Goal: Task Accomplishment & Management: Use online tool/utility

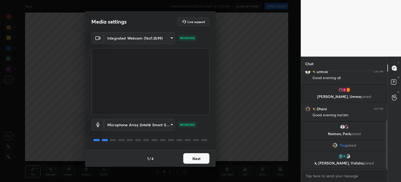
scroll to position [117, 0]
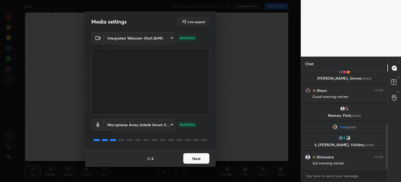
click at [197, 160] on button "Next" at bounding box center [196, 158] width 26 height 10
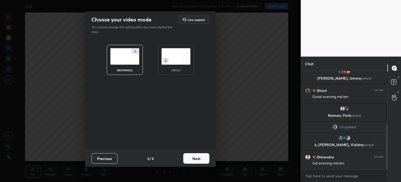
click at [174, 56] on img at bounding box center [176, 56] width 29 height 16
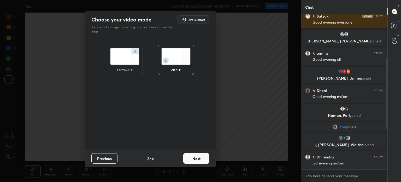
click at [192, 160] on button "Next" at bounding box center [196, 158] width 26 height 10
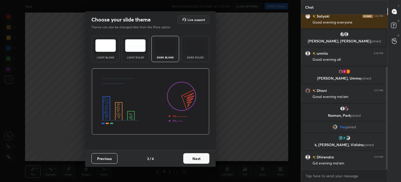
scroll to position [79, 0]
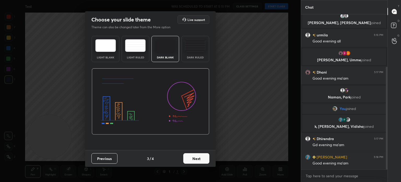
click at [199, 159] on button "Next" at bounding box center [196, 158] width 26 height 10
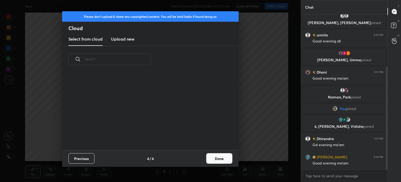
scroll to position [77, 168]
click at [127, 37] on h3 "Upload new" at bounding box center [123, 39] width 24 height 6
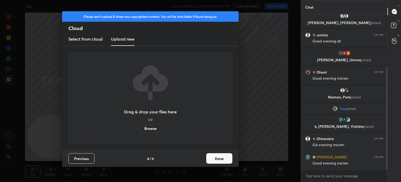
click at [148, 128] on label "Browse" at bounding box center [150, 128] width 23 height 8
click at [139, 128] on input "Browse" at bounding box center [139, 128] width 0 height 8
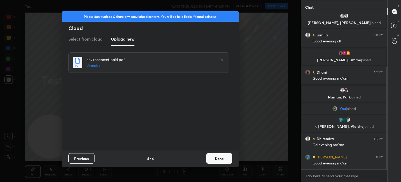
click at [218, 158] on button "Done" at bounding box center [219, 158] width 26 height 10
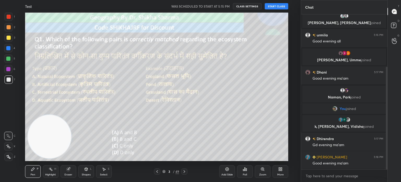
click at [158, 171] on icon at bounding box center [157, 171] width 4 height 4
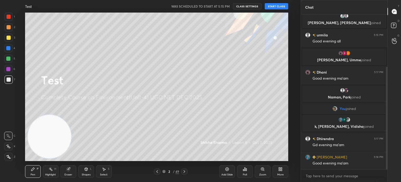
click at [274, 4] on button "START CLASS" at bounding box center [277, 6] width 24 height 6
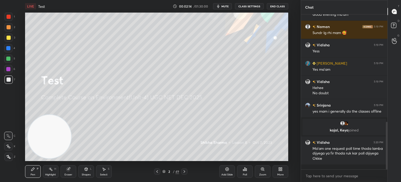
scroll to position [366, 0]
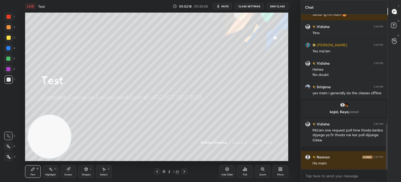
click at [184, 170] on icon at bounding box center [184, 171] width 4 height 4
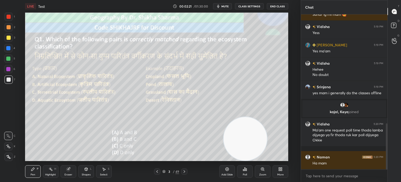
drag, startPoint x: 55, startPoint y: 136, endPoint x: 253, endPoint y: 141, distance: 198.2
click at [253, 141] on video at bounding box center [245, 138] width 43 height 43
click at [246, 173] on div "Poll" at bounding box center [245, 174] width 4 height 3
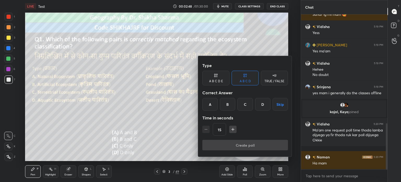
click at [245, 107] on div "C" at bounding box center [245, 104] width 15 height 13
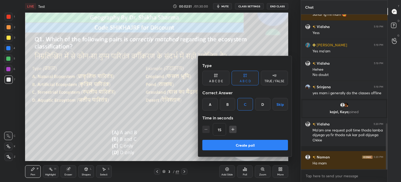
click at [230, 147] on button "Create poll" at bounding box center [246, 145] width 86 height 10
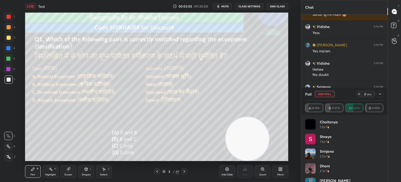
scroll to position [406, 0]
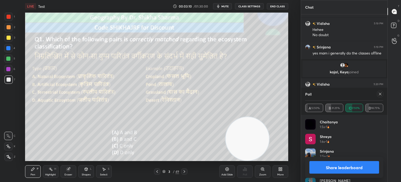
click at [351, 165] on button "Share leaderboard" at bounding box center [345, 167] width 70 height 13
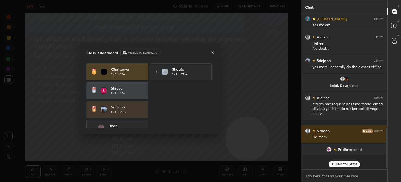
scroll to position [110, 85]
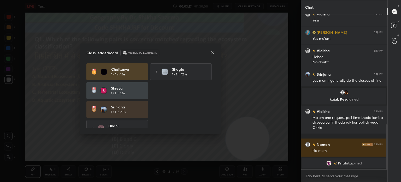
click at [212, 51] on icon at bounding box center [212, 52] width 4 height 4
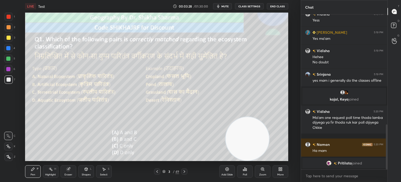
click at [186, 171] on icon at bounding box center [184, 171] width 4 height 4
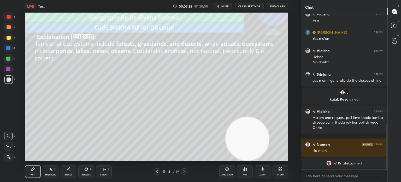
click at [186, 171] on icon at bounding box center [184, 171] width 4 height 4
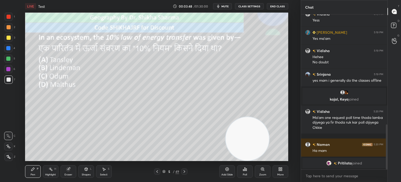
click at [245, 169] on icon at bounding box center [245, 168] width 1 height 3
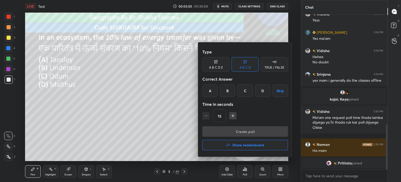
click at [229, 92] on div "B" at bounding box center [227, 90] width 15 height 13
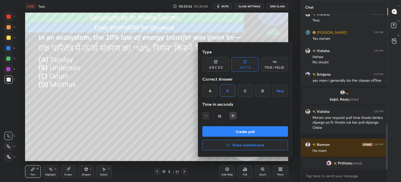
click at [222, 134] on button "Create poll" at bounding box center [246, 131] width 86 height 10
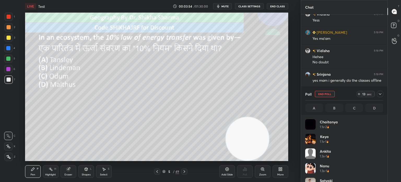
scroll to position [61, 77]
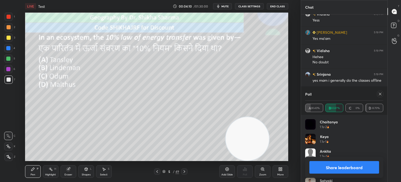
click at [355, 167] on button "Share leaderboard" at bounding box center [345, 167] width 70 height 13
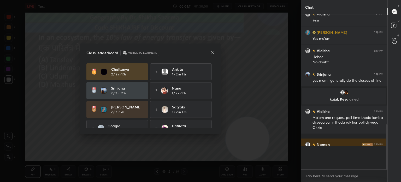
scroll to position [153, 85]
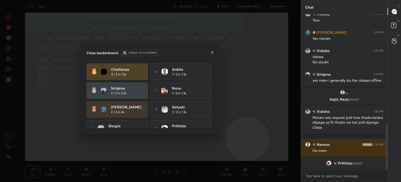
click at [213, 50] on div "Class leaderboard Visible to learners" at bounding box center [151, 53] width 128 height 6
click at [210, 53] on icon at bounding box center [212, 52] width 4 height 4
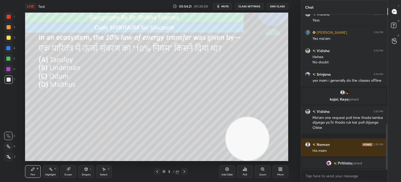
click at [185, 172] on icon at bounding box center [185, 171] width 2 height 3
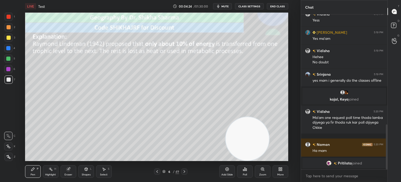
click at [185, 172] on icon at bounding box center [184, 171] width 4 height 4
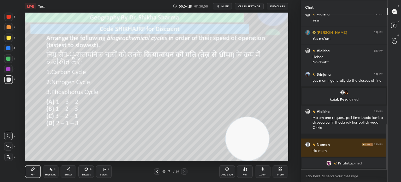
scroll to position [377, 0]
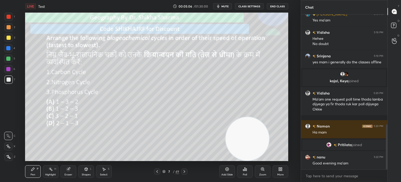
click at [245, 174] on div "Poll" at bounding box center [245, 174] width 4 height 3
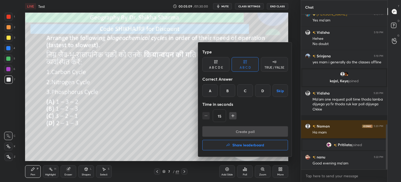
click at [263, 88] on div "D" at bounding box center [262, 90] width 15 height 13
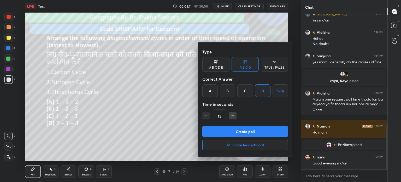
click at [243, 131] on button "Create poll" at bounding box center [246, 131] width 86 height 10
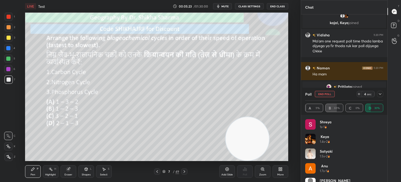
scroll to position [452, 0]
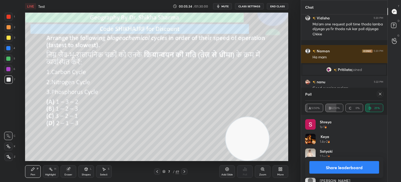
click at [340, 166] on button "Share leaderboard" at bounding box center [345, 167] width 70 height 13
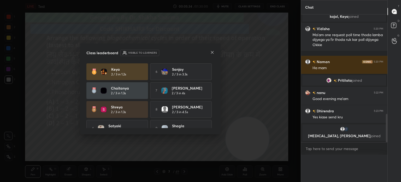
scroll to position [0, 0]
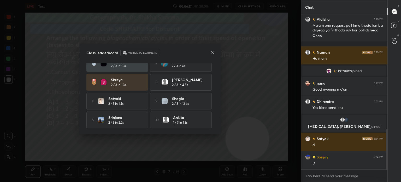
click at [211, 50] on icon at bounding box center [212, 52] width 4 height 4
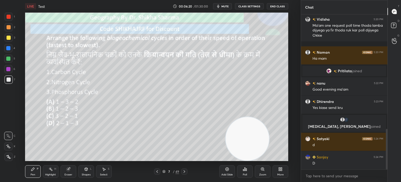
click at [186, 171] on icon at bounding box center [184, 171] width 4 height 4
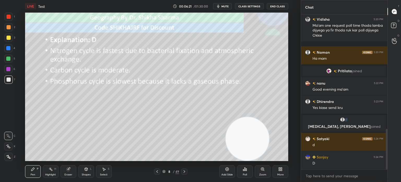
click at [186, 171] on icon at bounding box center [184, 171] width 4 height 4
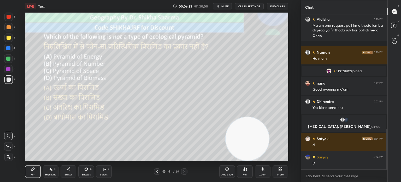
click at [245, 170] on icon at bounding box center [245, 168] width 1 height 3
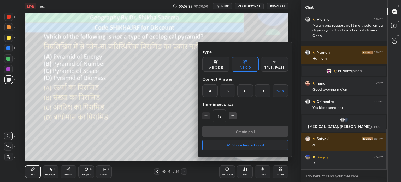
click at [243, 91] on div "C" at bounding box center [245, 90] width 15 height 13
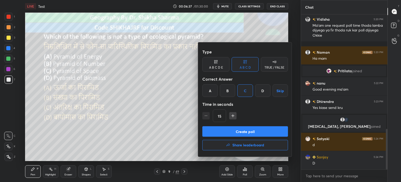
click at [236, 132] on button "Create poll" at bounding box center [246, 131] width 86 height 10
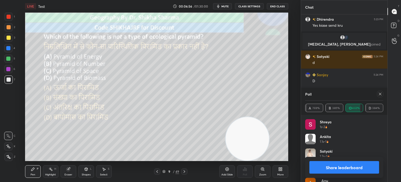
scroll to position [536, 0]
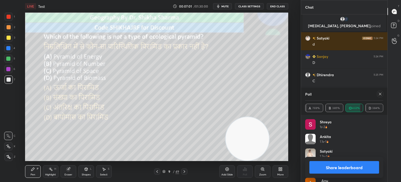
click at [338, 168] on button "Share leaderboard" at bounding box center [345, 167] width 70 height 13
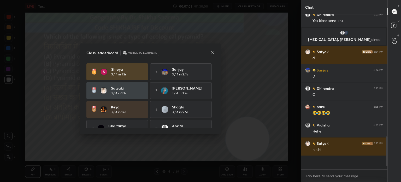
scroll to position [148, 85]
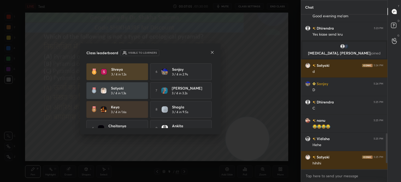
click at [210, 53] on icon at bounding box center [212, 52] width 4 height 4
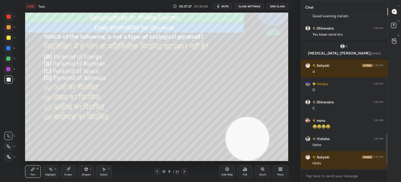
click at [182, 172] on div at bounding box center [184, 171] width 6 height 6
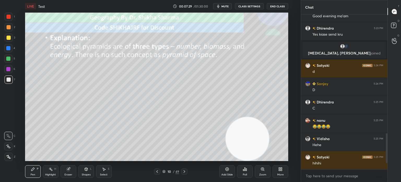
click at [182, 172] on div at bounding box center [184, 171] width 6 height 6
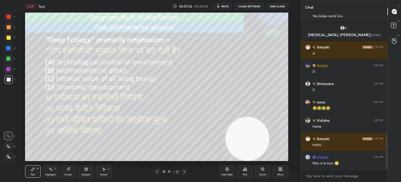
click at [250, 169] on div "Poll" at bounding box center [245, 171] width 16 height 13
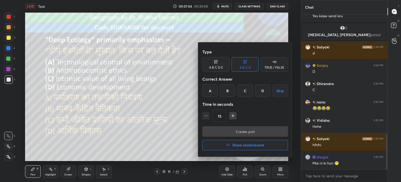
click at [247, 90] on div "C" at bounding box center [245, 90] width 15 height 13
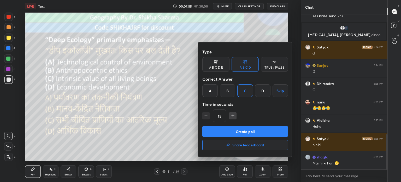
click at [220, 134] on button "Create poll" at bounding box center [246, 131] width 86 height 10
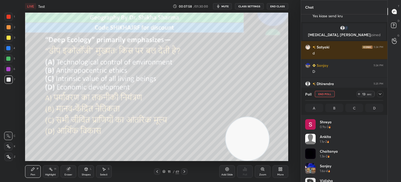
scroll to position [2, 2]
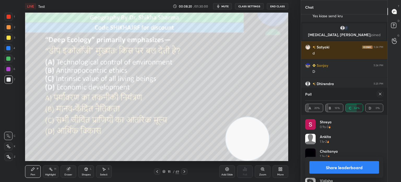
click at [362, 165] on button "Share leaderboard" at bounding box center [345, 167] width 70 height 13
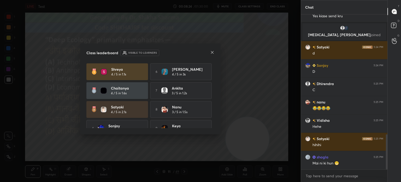
click at [214, 54] on div at bounding box center [212, 52] width 4 height 5
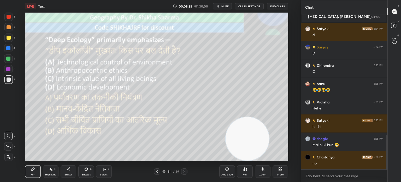
scroll to position [564, 0]
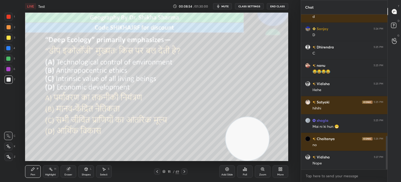
click at [185, 171] on icon at bounding box center [184, 171] width 4 height 4
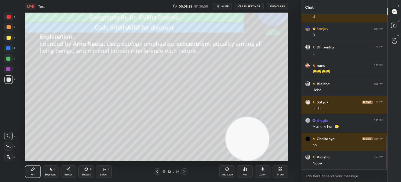
click at [185, 171] on icon at bounding box center [184, 171] width 4 height 4
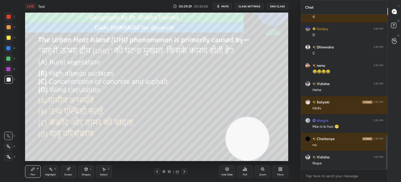
click at [243, 170] on icon at bounding box center [245, 169] width 4 height 4
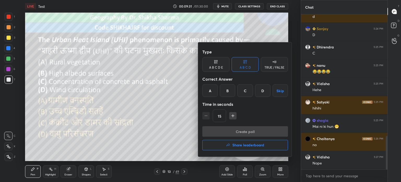
click at [244, 91] on div "C" at bounding box center [245, 90] width 15 height 13
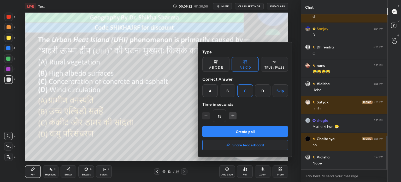
click at [229, 134] on button "Create poll" at bounding box center [246, 131] width 86 height 10
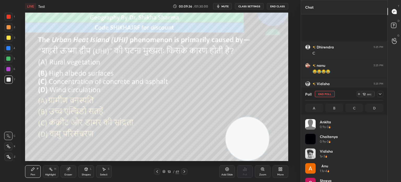
scroll to position [609, 0]
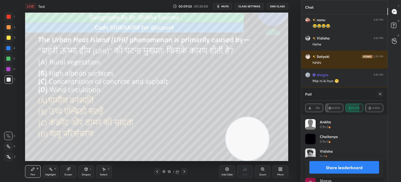
click at [346, 167] on button "Share leaderboard" at bounding box center [345, 167] width 70 height 13
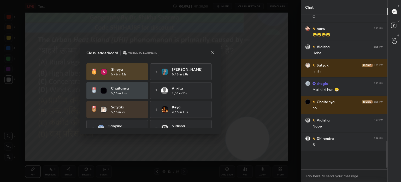
scroll to position [153, 85]
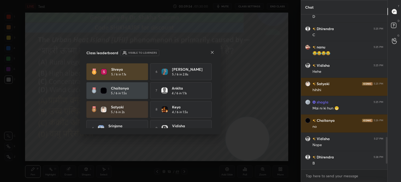
click at [212, 50] on icon at bounding box center [212, 52] width 4 height 4
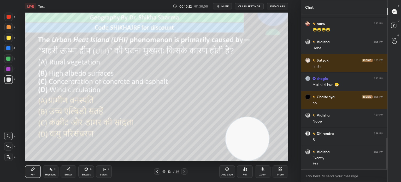
click at [185, 172] on icon at bounding box center [184, 171] width 4 height 4
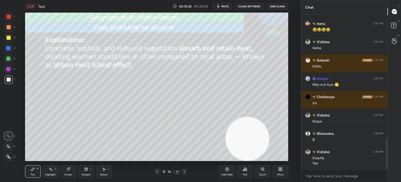
click at [185, 172] on icon at bounding box center [184, 171] width 4 height 4
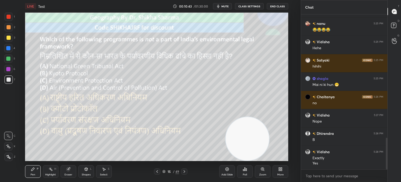
click at [248, 173] on div "Poll" at bounding box center [245, 171] width 16 height 13
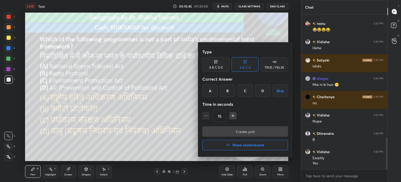
click at [229, 91] on div "B" at bounding box center [227, 90] width 15 height 13
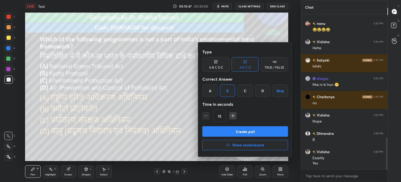
click at [215, 133] on button "Create poll" at bounding box center [246, 131] width 86 height 10
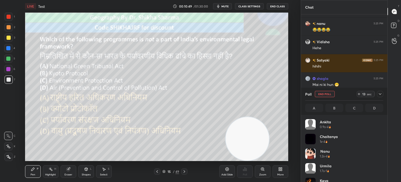
scroll to position [61, 77]
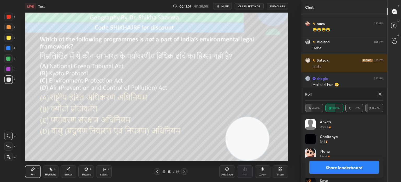
click at [327, 166] on button "Share leaderboard" at bounding box center [345, 167] width 70 height 13
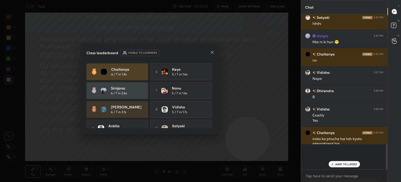
scroll to position [110, 85]
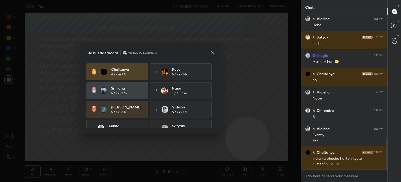
click at [214, 52] on icon at bounding box center [212, 52] width 4 height 4
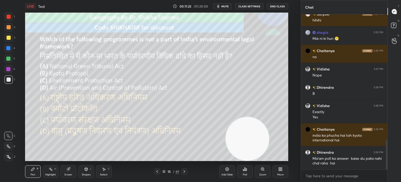
scroll to position [670, 0]
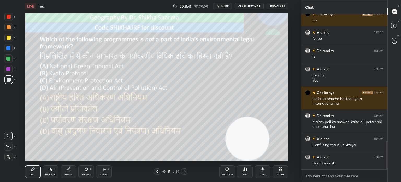
click at [183, 172] on icon at bounding box center [184, 171] width 4 height 4
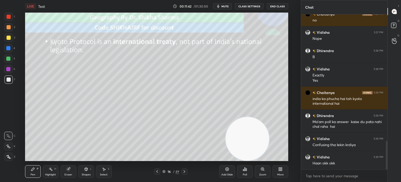
click at [183, 172] on icon at bounding box center [184, 171] width 4 height 4
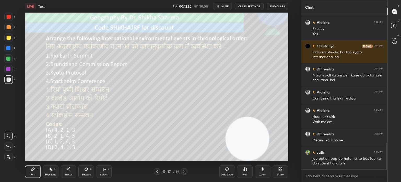
scroll to position [753, 0]
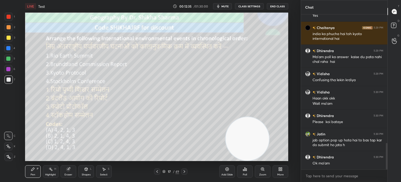
click at [247, 173] on div "Poll" at bounding box center [245, 174] width 4 height 3
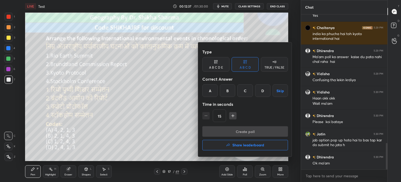
click at [208, 92] on div "A" at bounding box center [210, 90] width 15 height 13
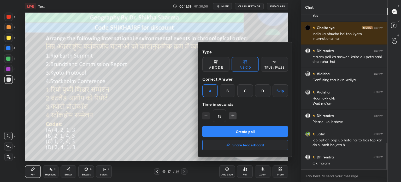
click at [214, 133] on button "Create poll" at bounding box center [246, 131] width 86 height 10
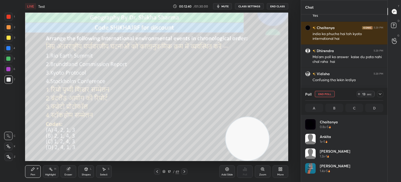
scroll to position [61, 77]
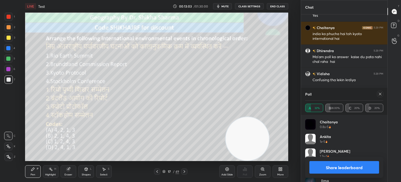
click at [347, 168] on button "Share leaderboard" at bounding box center [345, 167] width 70 height 13
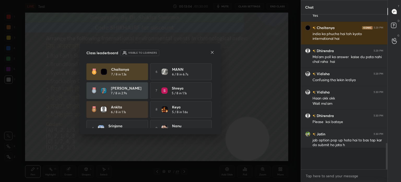
scroll to position [2, 2]
click at [212, 52] on icon at bounding box center [212, 52] width 4 height 4
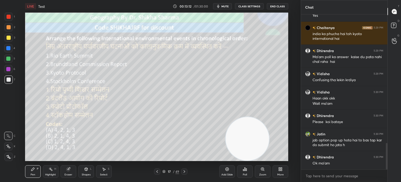
scroll to position [771, 0]
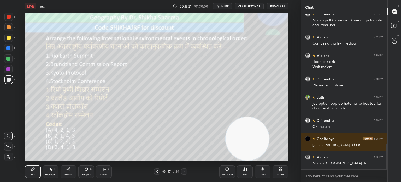
click at [184, 171] on icon at bounding box center [184, 171] width 4 height 4
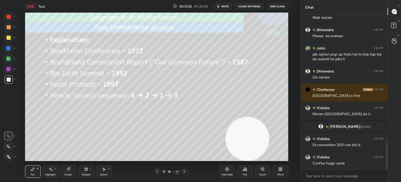
scroll to position [729, 0]
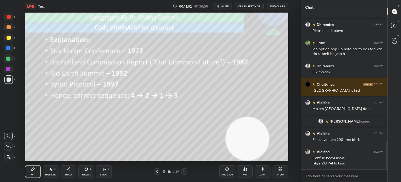
click at [186, 171] on icon at bounding box center [184, 171] width 4 height 4
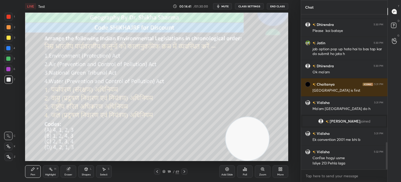
click at [248, 174] on div "Poll" at bounding box center [245, 171] width 16 height 13
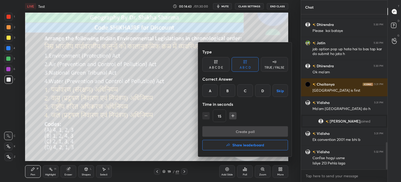
click at [211, 92] on div "A" at bounding box center [210, 90] width 15 height 13
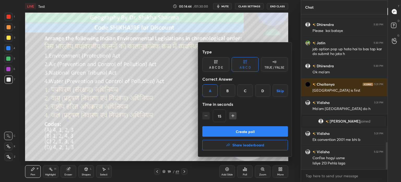
click at [214, 133] on button "Create poll" at bounding box center [246, 131] width 86 height 10
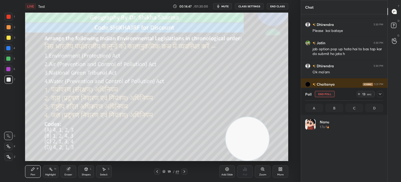
scroll to position [61, 77]
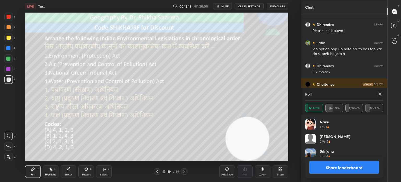
click at [329, 165] on button "Share leaderboard" at bounding box center [345, 167] width 70 height 13
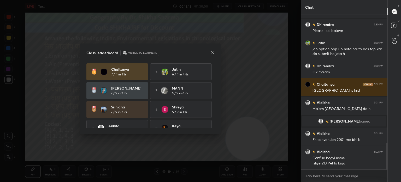
scroll to position [748, 0]
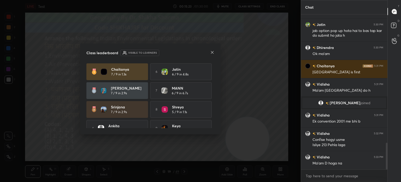
click at [212, 53] on icon at bounding box center [212, 52] width 4 height 4
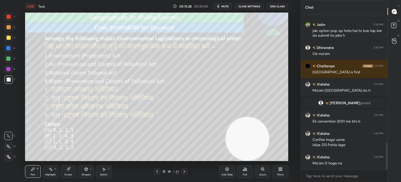
click at [245, 173] on div "Poll" at bounding box center [245, 174] width 4 height 3
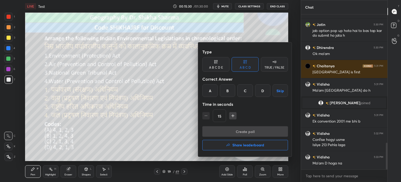
click at [262, 89] on div "D" at bounding box center [262, 90] width 15 height 13
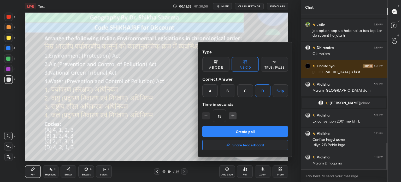
click at [243, 134] on button "Create poll" at bounding box center [246, 131] width 86 height 10
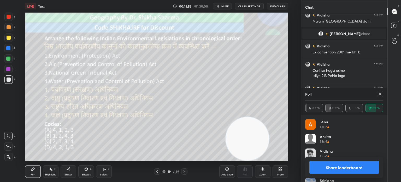
click at [335, 169] on button "Share leaderboard" at bounding box center [345, 167] width 70 height 13
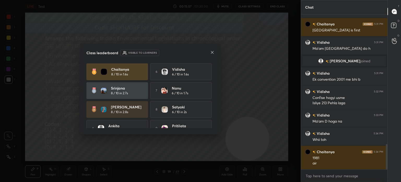
click at [213, 51] on icon at bounding box center [212, 52] width 3 height 3
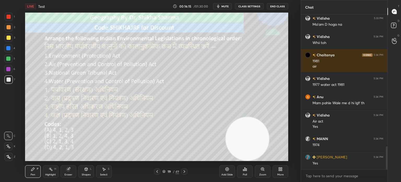
click at [182, 171] on div at bounding box center [184, 171] width 6 height 6
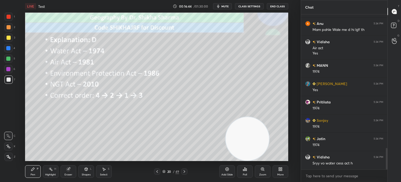
click at [184, 170] on icon at bounding box center [184, 171] width 4 height 4
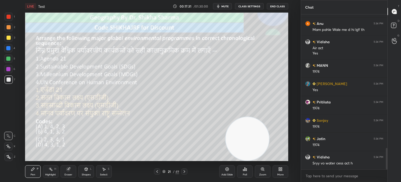
click at [245, 169] on icon at bounding box center [245, 168] width 1 height 3
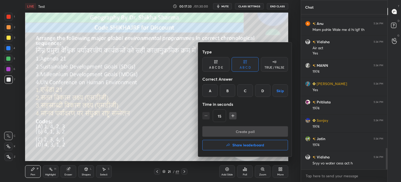
click at [225, 89] on div "B" at bounding box center [227, 90] width 15 height 13
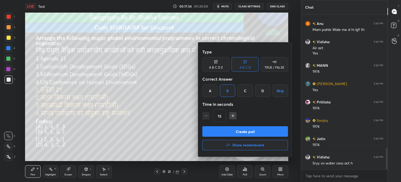
click at [214, 133] on button "Create poll" at bounding box center [246, 131] width 86 height 10
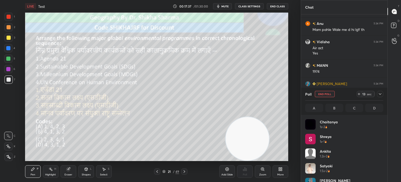
scroll to position [61, 77]
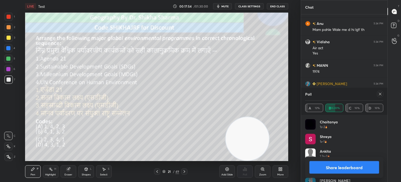
click at [335, 166] on button "Share leaderboard" at bounding box center [345, 167] width 70 height 13
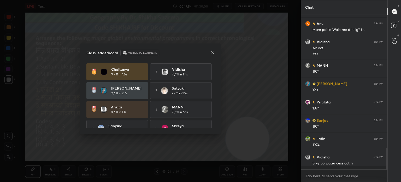
scroll to position [1, 2]
click at [210, 52] on div "Class leaderboard Visible to learners" at bounding box center [151, 53] width 128 height 6
click at [212, 53] on icon at bounding box center [212, 52] width 4 height 4
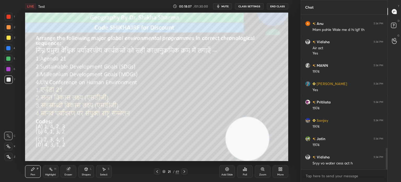
click at [182, 170] on div at bounding box center [184, 171] width 6 height 6
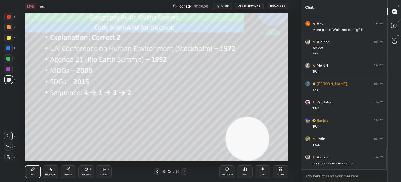
click at [183, 171] on icon at bounding box center [184, 171] width 4 height 4
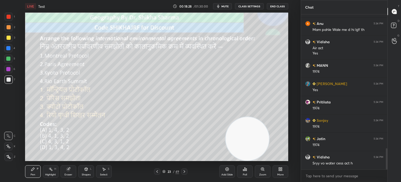
scroll to position [978, 0]
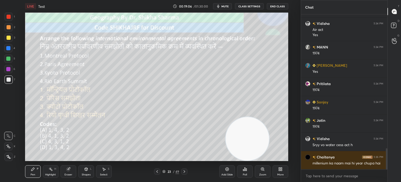
click at [248, 167] on div "Poll" at bounding box center [245, 171] width 16 height 13
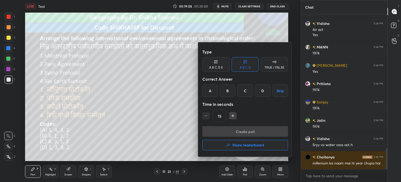
click at [208, 89] on div "A" at bounding box center [210, 90] width 15 height 13
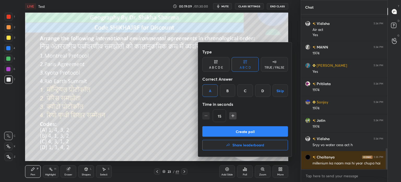
click at [211, 132] on button "Create poll" at bounding box center [246, 131] width 86 height 10
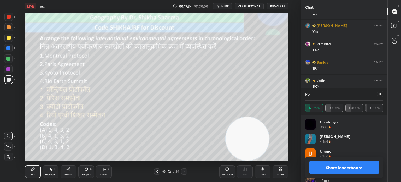
scroll to position [922, 0]
click at [331, 167] on button "Share leaderboard" at bounding box center [345, 167] width 70 height 13
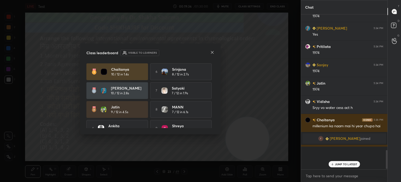
scroll to position [110, 85]
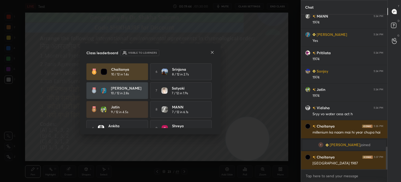
click at [211, 52] on icon at bounding box center [212, 52] width 4 height 4
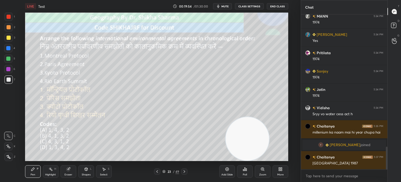
click at [185, 171] on icon at bounding box center [184, 171] width 4 height 4
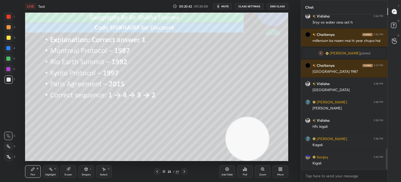
scroll to position [1005, 0]
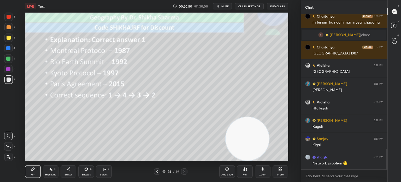
click at [185, 170] on icon at bounding box center [185, 171] width 2 height 3
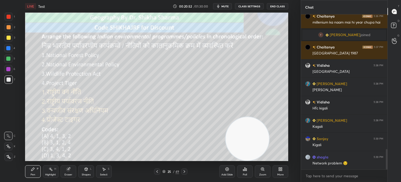
scroll to position [1023, 0]
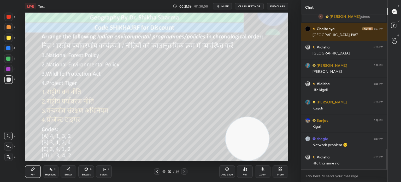
click at [247, 169] on icon at bounding box center [245, 169] width 4 height 4
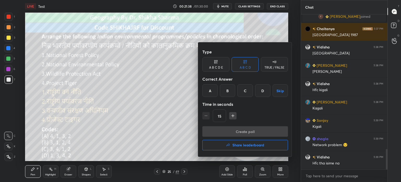
click at [261, 92] on div "D" at bounding box center [262, 90] width 15 height 13
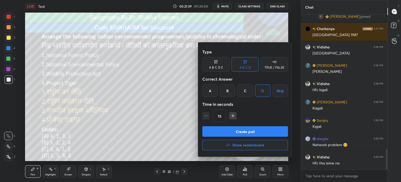
click at [232, 132] on button "Create poll" at bounding box center [246, 131] width 86 height 10
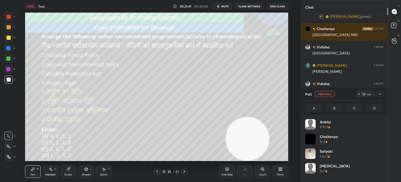
scroll to position [61, 77]
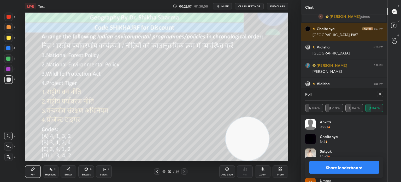
click at [336, 166] on button "Share leaderboard" at bounding box center [345, 167] width 70 height 13
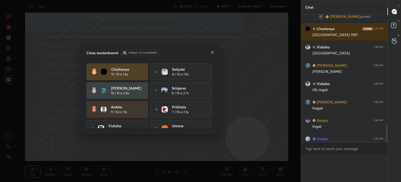
scroll to position [2, 2]
click at [211, 52] on icon at bounding box center [212, 52] width 4 height 4
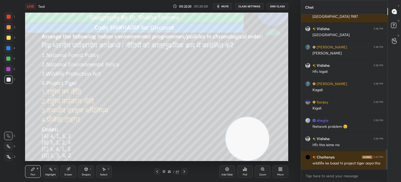
click at [185, 170] on icon at bounding box center [184, 171] width 4 height 4
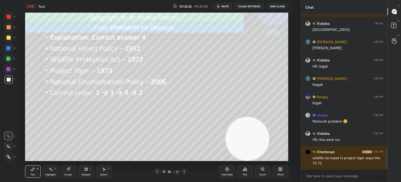
click at [184, 171] on icon at bounding box center [184, 171] width 4 height 4
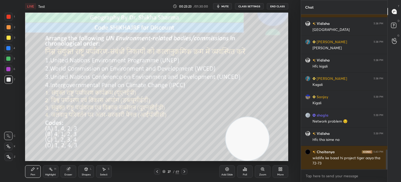
click at [246, 171] on div "Poll" at bounding box center [245, 171] width 16 height 13
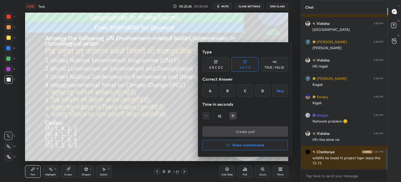
click at [208, 89] on div "A" at bounding box center [210, 90] width 15 height 13
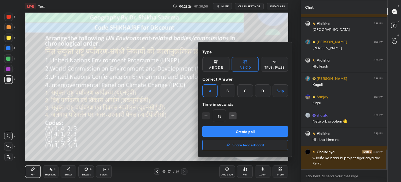
click at [211, 134] on button "Create poll" at bounding box center [246, 131] width 86 height 10
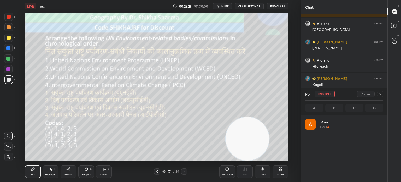
scroll to position [2, 2]
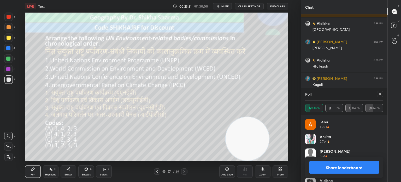
click at [334, 169] on button "Share leaderboard" at bounding box center [345, 167] width 70 height 13
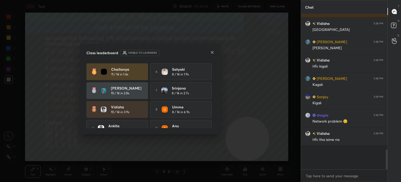
scroll to position [2, 2]
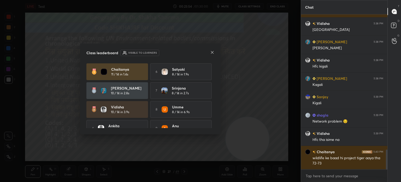
click at [212, 55] on div at bounding box center [212, 52] width 4 height 5
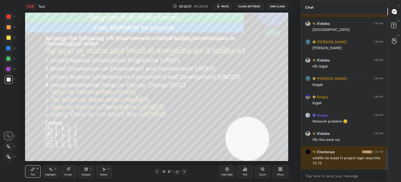
click at [185, 170] on icon at bounding box center [184, 171] width 4 height 4
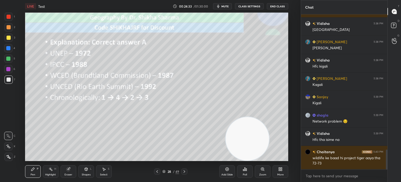
click at [185, 171] on icon at bounding box center [185, 171] width 2 height 3
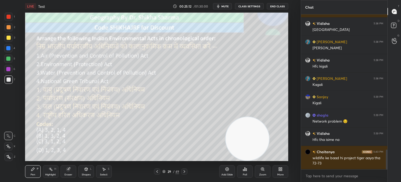
click at [246, 168] on icon at bounding box center [245, 168] width 1 height 3
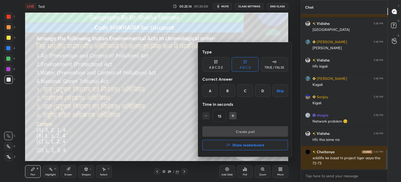
click at [244, 89] on div "C" at bounding box center [245, 90] width 15 height 13
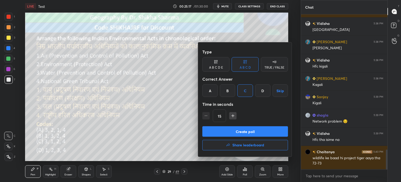
click at [226, 130] on button "Create poll" at bounding box center [246, 131] width 86 height 10
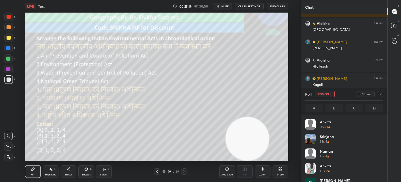
scroll to position [61, 77]
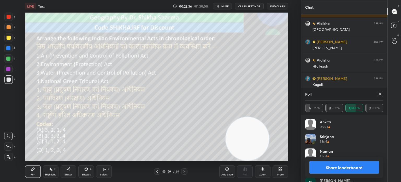
click at [347, 166] on button "Share leaderboard" at bounding box center [345, 167] width 70 height 13
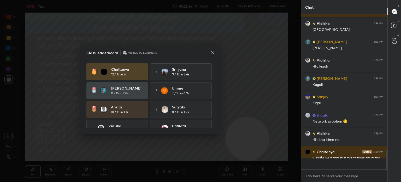
scroll to position [2, 2]
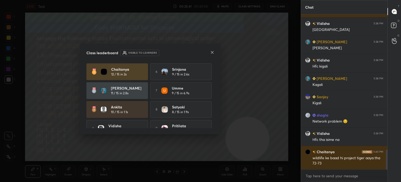
click at [211, 51] on icon at bounding box center [212, 52] width 4 height 4
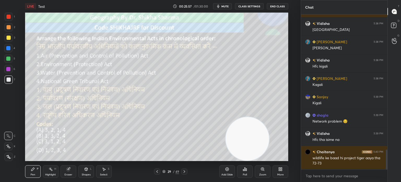
click at [184, 172] on icon at bounding box center [184, 171] width 4 height 4
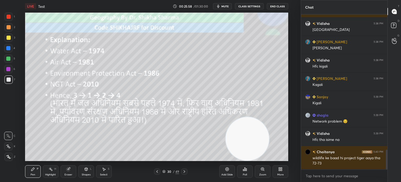
click at [184, 172] on icon at bounding box center [184, 171] width 4 height 4
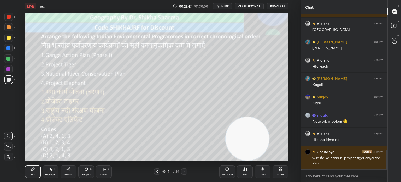
click at [250, 173] on div "Poll" at bounding box center [245, 171] width 16 height 13
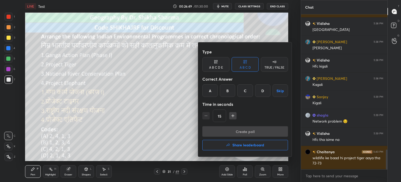
click at [263, 89] on div "D" at bounding box center [262, 90] width 15 height 13
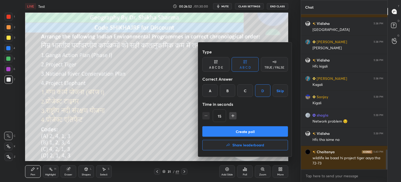
click at [241, 133] on button "Create poll" at bounding box center [246, 131] width 86 height 10
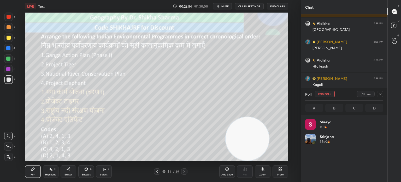
scroll to position [61, 77]
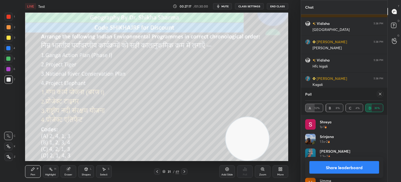
click at [332, 167] on button "Share leaderboard" at bounding box center [345, 167] width 70 height 13
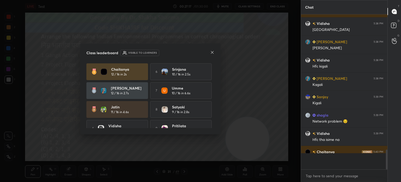
scroll to position [2, 2]
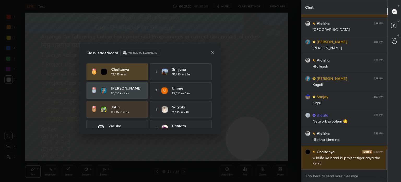
click at [212, 51] on icon at bounding box center [212, 52] width 4 height 4
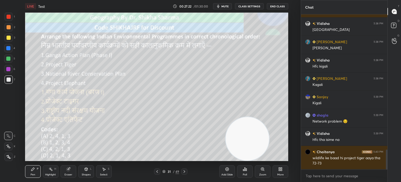
click at [185, 171] on icon at bounding box center [185, 171] width 2 height 3
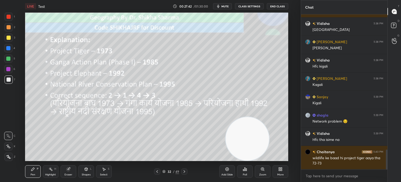
click at [185, 173] on icon at bounding box center [184, 171] width 4 height 4
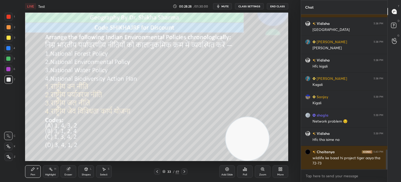
click at [245, 173] on div "Poll" at bounding box center [245, 174] width 4 height 3
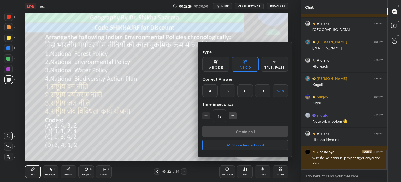
click at [241, 91] on div "C" at bounding box center [245, 90] width 15 height 13
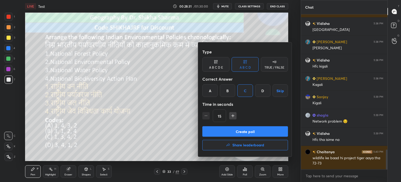
click at [221, 132] on button "Create poll" at bounding box center [246, 131] width 86 height 10
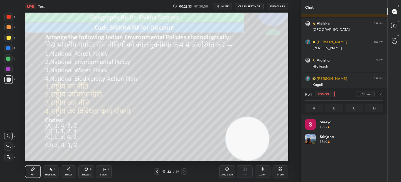
scroll to position [61, 77]
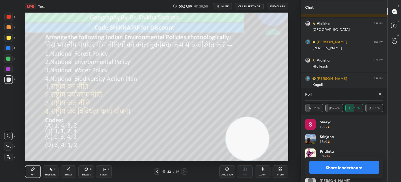
click at [351, 170] on button "Share leaderboard" at bounding box center [345, 167] width 70 height 13
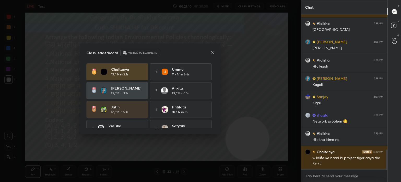
scroll to position [1, 2]
click at [213, 51] on icon at bounding box center [212, 52] width 3 height 3
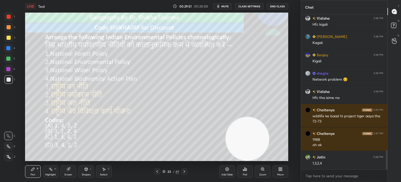
scroll to position [1094, 0]
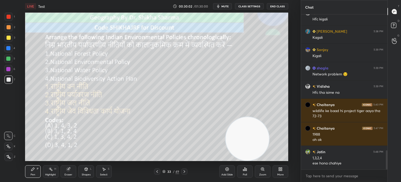
click at [7, 145] on icon at bounding box center [8, 146] width 5 height 4
click at [5, 26] on div at bounding box center [8, 27] width 8 height 8
click at [183, 172] on icon at bounding box center [184, 171] width 4 height 4
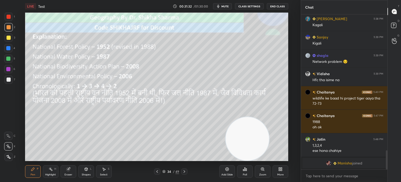
scroll to position [1057, 0]
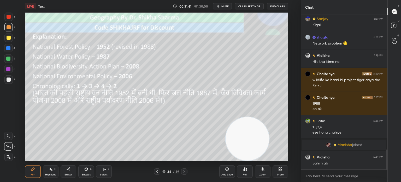
click at [156, 171] on icon at bounding box center [157, 171] width 4 height 4
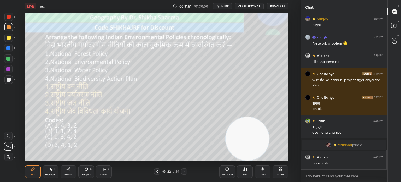
click at [183, 173] on icon at bounding box center [184, 171] width 4 height 4
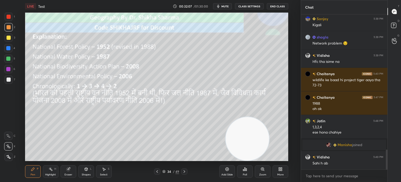
click at [186, 170] on icon at bounding box center [184, 171] width 4 height 4
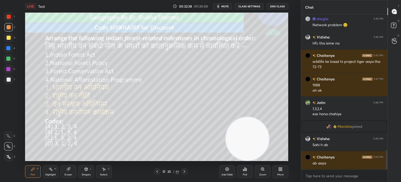
scroll to position [1094, 0]
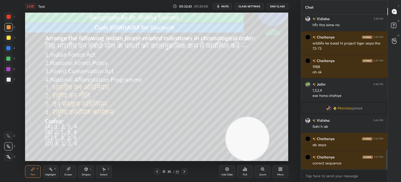
click at [245, 174] on div "Poll" at bounding box center [245, 174] width 4 height 3
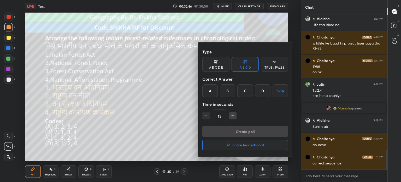
click at [209, 91] on div "A" at bounding box center [210, 90] width 15 height 13
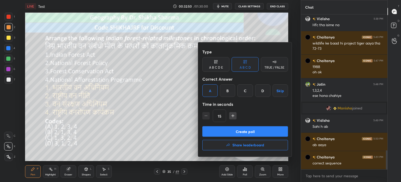
click at [211, 132] on button "Create poll" at bounding box center [246, 131] width 86 height 10
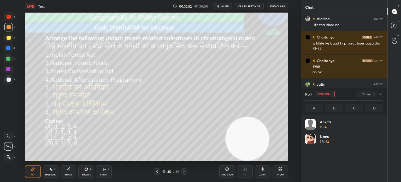
scroll to position [61, 77]
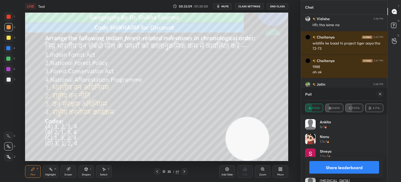
click at [329, 168] on button "Share leaderboard" at bounding box center [345, 167] width 70 height 13
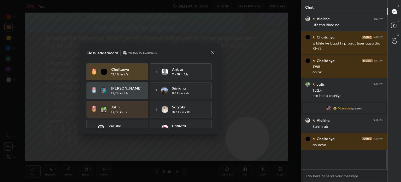
scroll to position [100, 85]
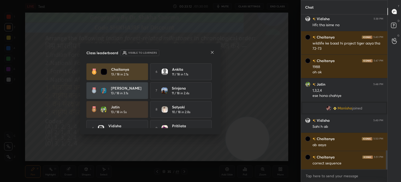
click at [211, 51] on icon at bounding box center [212, 52] width 4 height 4
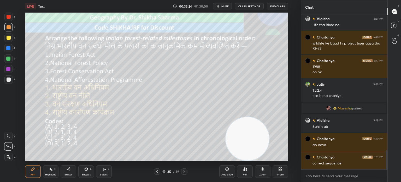
scroll to position [1112, 0]
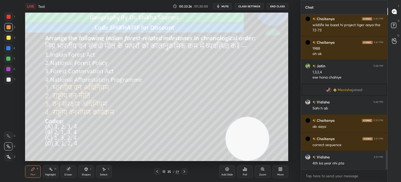
click at [183, 169] on icon at bounding box center [184, 171] width 4 height 4
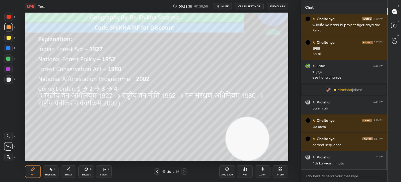
click at [185, 171] on icon at bounding box center [184, 171] width 4 height 4
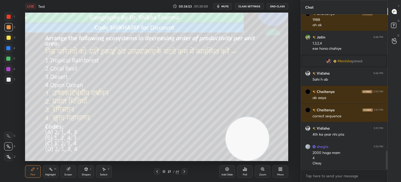
scroll to position [1159, 0]
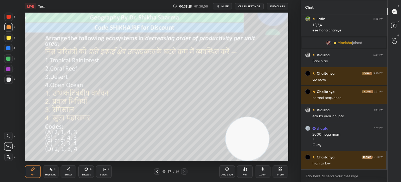
click at [244, 174] on div "Poll" at bounding box center [245, 174] width 4 height 3
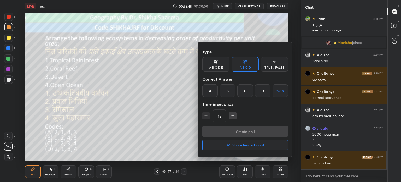
click at [210, 89] on div "A" at bounding box center [210, 90] width 15 height 13
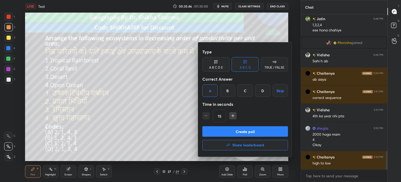
click at [215, 129] on button "Create poll" at bounding box center [246, 131] width 86 height 10
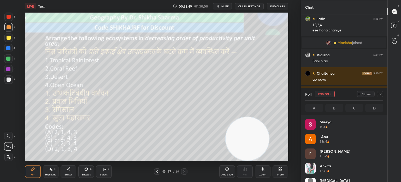
scroll to position [61, 77]
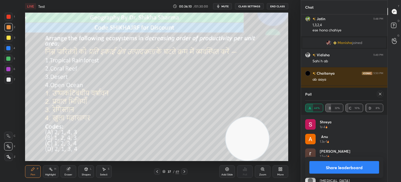
click at [353, 168] on button "Share leaderboard" at bounding box center [345, 167] width 70 height 13
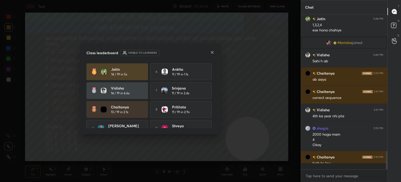
scroll to position [1, 2]
click at [213, 53] on icon at bounding box center [212, 52] width 4 height 4
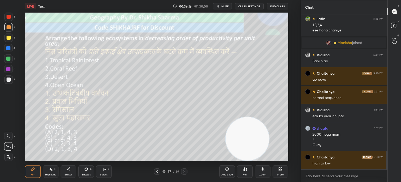
click at [184, 171] on icon at bounding box center [184, 171] width 4 height 4
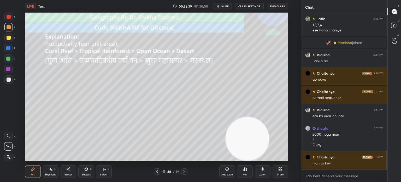
click at [184, 171] on icon at bounding box center [184, 171] width 4 height 4
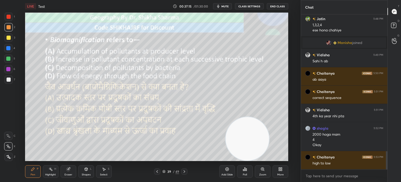
click at [247, 168] on icon at bounding box center [246, 169] width 1 height 2
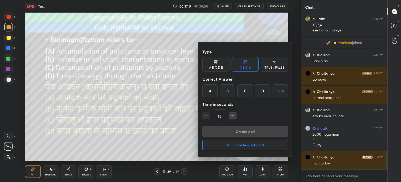
click at [223, 90] on div "B" at bounding box center [227, 90] width 15 height 13
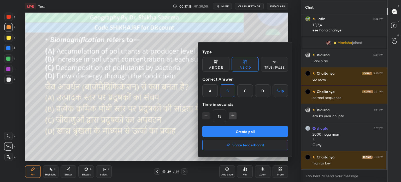
click at [218, 131] on button "Create poll" at bounding box center [246, 131] width 86 height 10
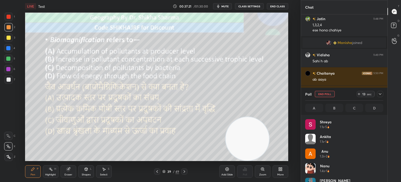
scroll to position [61, 77]
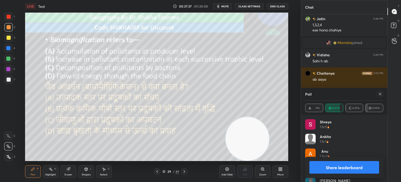
click at [332, 168] on button "Share leaderboard" at bounding box center [345, 167] width 70 height 13
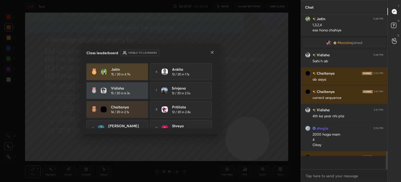
scroll to position [1, 2]
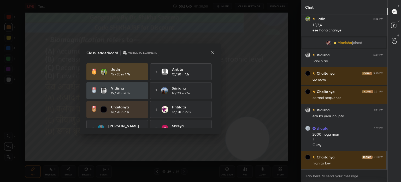
click at [213, 52] on icon at bounding box center [212, 52] width 4 height 4
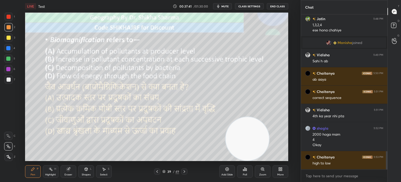
click at [185, 171] on icon at bounding box center [185, 171] width 2 height 3
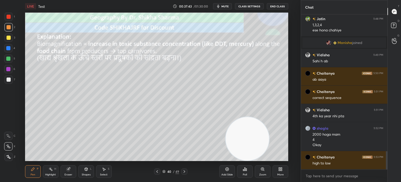
click at [185, 171] on icon at bounding box center [185, 171] width 2 height 3
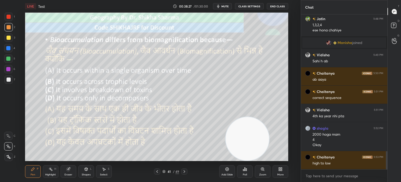
click at [245, 171] on div "Poll" at bounding box center [245, 171] width 16 height 13
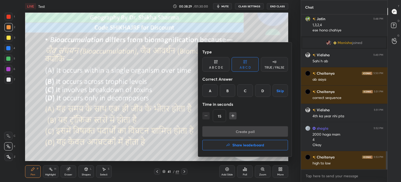
click at [210, 91] on div "A" at bounding box center [210, 90] width 15 height 13
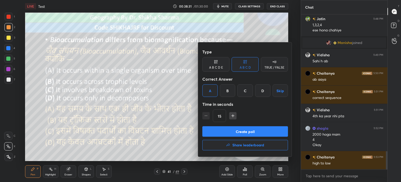
click at [220, 133] on button "Create poll" at bounding box center [246, 131] width 86 height 10
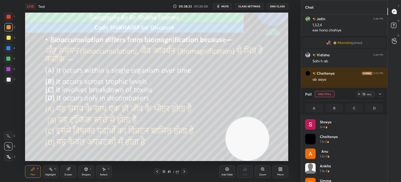
scroll to position [61, 77]
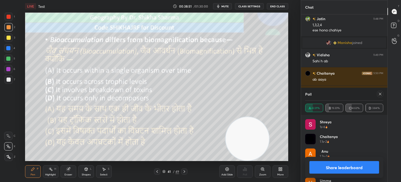
click at [328, 167] on button "Share leaderboard" at bounding box center [345, 167] width 70 height 13
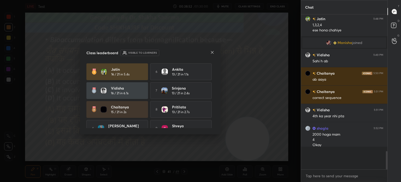
scroll to position [110, 85]
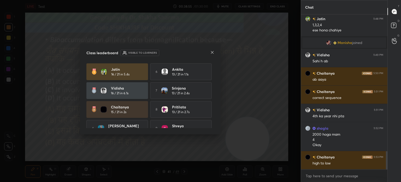
click at [212, 53] on icon at bounding box center [212, 52] width 4 height 4
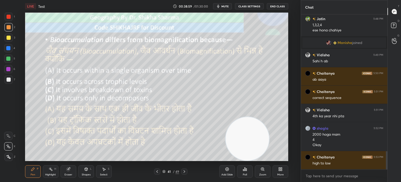
click at [184, 172] on icon at bounding box center [184, 171] width 4 height 4
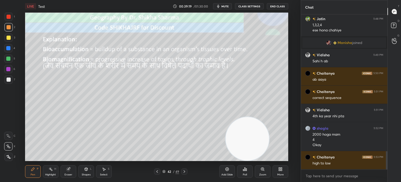
click at [184, 172] on icon at bounding box center [184, 171] width 4 height 4
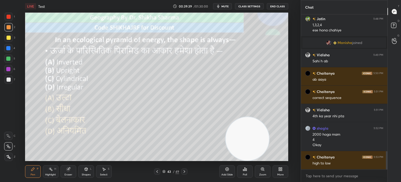
click at [248, 174] on div "Poll" at bounding box center [245, 171] width 16 height 13
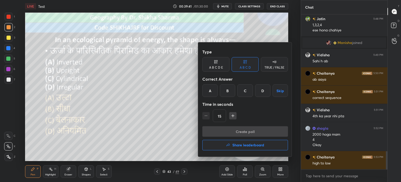
click at [227, 92] on div "B" at bounding box center [227, 90] width 15 height 13
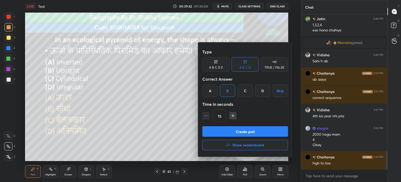
click at [217, 132] on button "Create poll" at bounding box center [246, 131] width 86 height 10
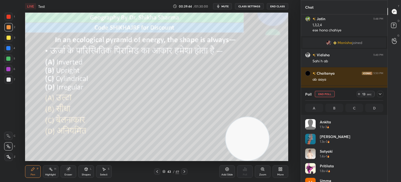
scroll to position [61, 77]
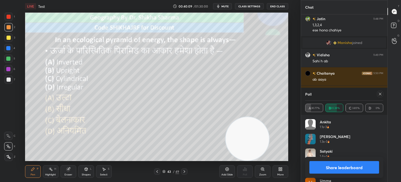
click at [322, 168] on button "Share leaderboard" at bounding box center [345, 167] width 70 height 13
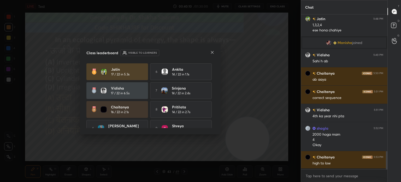
scroll to position [1, 2]
click at [214, 52] on icon at bounding box center [212, 52] width 4 height 4
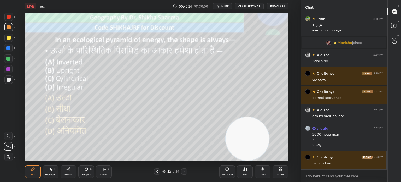
click at [185, 170] on icon at bounding box center [184, 171] width 4 height 4
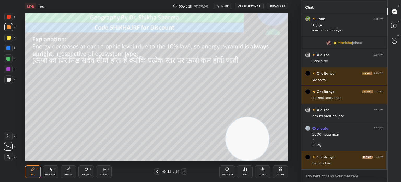
click at [185, 170] on icon at bounding box center [184, 171] width 4 height 4
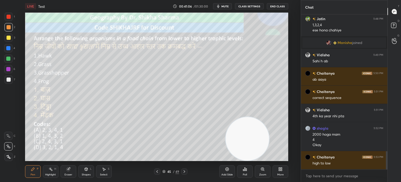
click at [246, 171] on div "Poll" at bounding box center [245, 171] width 16 height 13
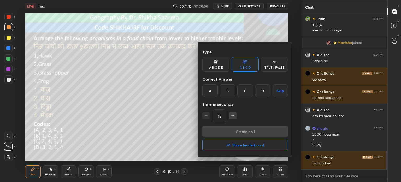
click at [206, 91] on div "A" at bounding box center [210, 90] width 15 height 13
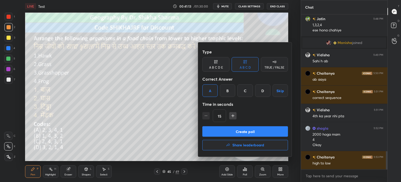
click at [215, 131] on button "Create poll" at bounding box center [246, 131] width 86 height 10
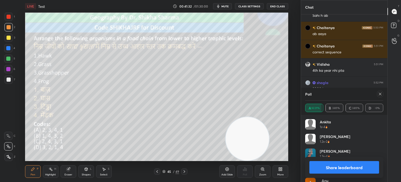
scroll to position [1223, 0]
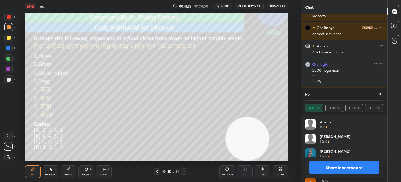
click at [323, 169] on button "Share leaderboard" at bounding box center [345, 167] width 70 height 13
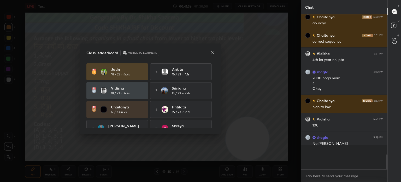
scroll to position [153, 85]
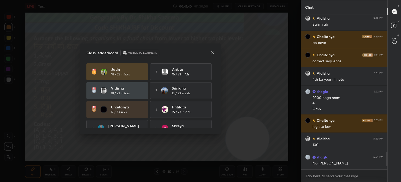
click at [210, 52] on icon at bounding box center [212, 52] width 4 height 4
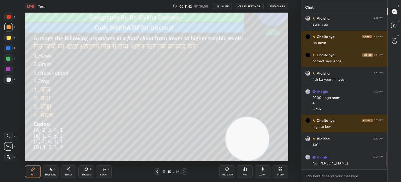
click at [184, 172] on icon at bounding box center [184, 171] width 4 height 4
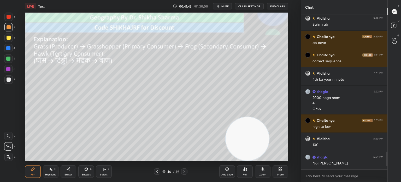
click at [184, 172] on icon at bounding box center [184, 171] width 4 height 4
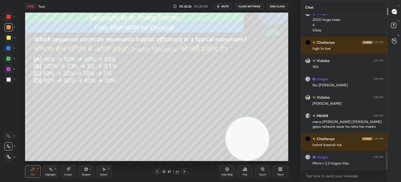
click at [245, 170] on icon at bounding box center [245, 168] width 1 height 3
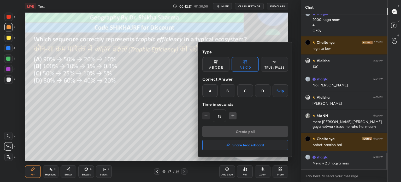
click at [227, 91] on div "B" at bounding box center [227, 90] width 15 height 13
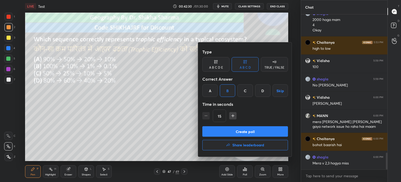
click at [212, 130] on button "Create poll" at bounding box center [246, 131] width 86 height 10
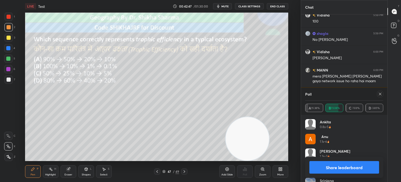
scroll to position [1337, 0]
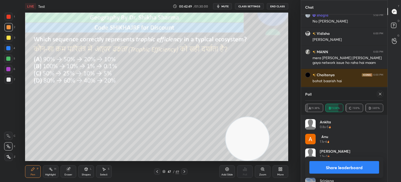
click at [338, 167] on button "Share leaderboard" at bounding box center [345, 167] width 70 height 13
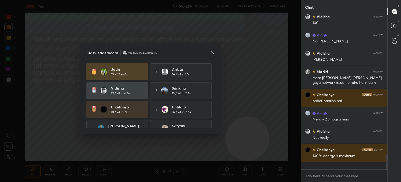
scroll to position [110, 85]
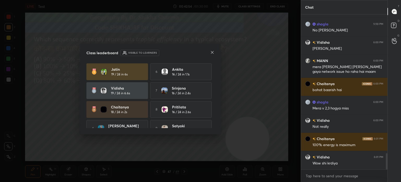
click at [212, 52] on icon at bounding box center [212, 52] width 4 height 4
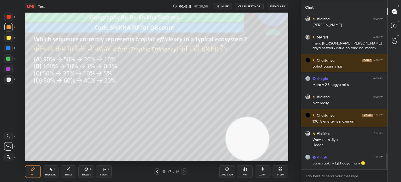
scroll to position [1370, 0]
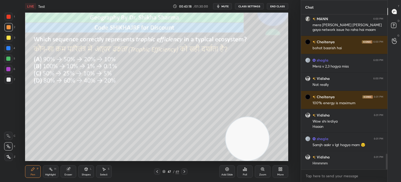
click at [185, 172] on icon at bounding box center [184, 171] width 4 height 4
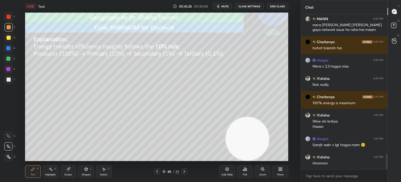
click at [244, 171] on div "Poll" at bounding box center [245, 171] width 16 height 13
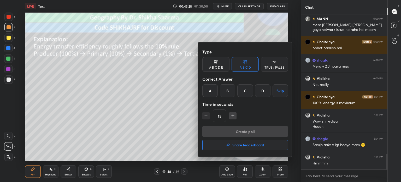
click at [240, 146] on h4 "Share leaderboard" at bounding box center [249, 145] width 32 height 4
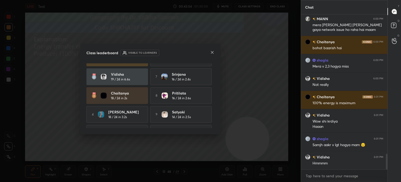
scroll to position [28, 0]
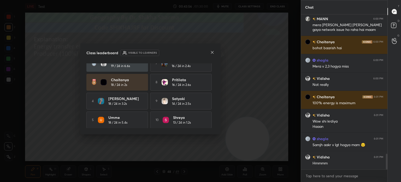
click at [214, 54] on icon at bounding box center [212, 52] width 4 height 4
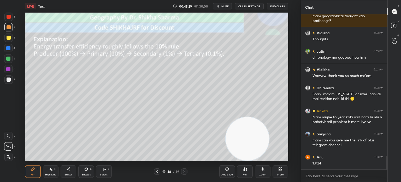
scroll to position [1609, 0]
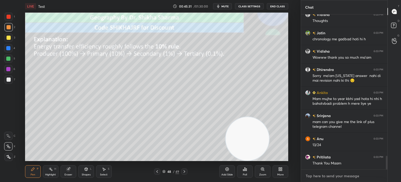
type textarea "x"
click at [319, 176] on textarea at bounding box center [345, 175] width 78 height 8
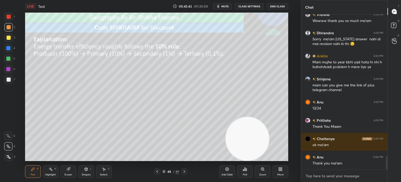
scroll to position [1663, 0]
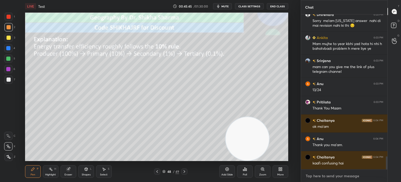
type textarea "7"
type textarea "x"
type textarea "77"
type textarea "x"
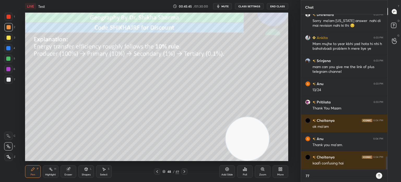
type textarea "773"
type textarea "x"
type textarea "7737"
type textarea "x"
type textarea "77379"
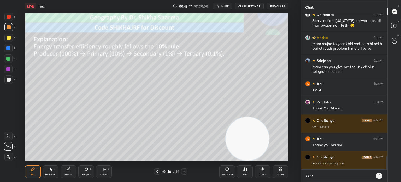
type textarea "x"
type textarea "773794"
type textarea "x"
type textarea "7737942"
type textarea "x"
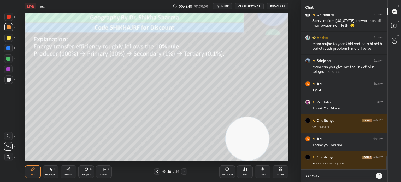
type textarea "77379424"
type textarea "x"
type textarea "773794242"
type textarea "x"
type textarea "7737942422"
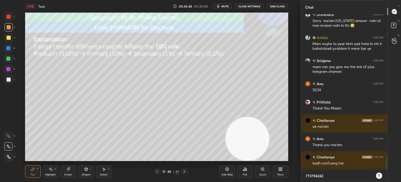
type textarea "x"
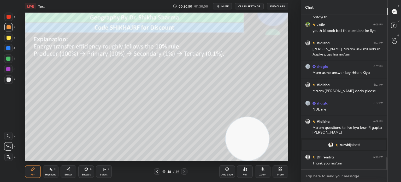
scroll to position [1835, 0]
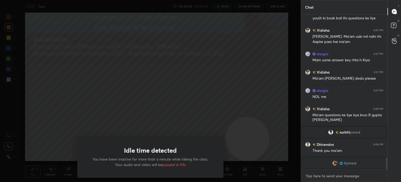
type textarea "x"
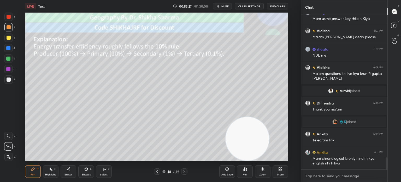
scroll to position [1880, 0]
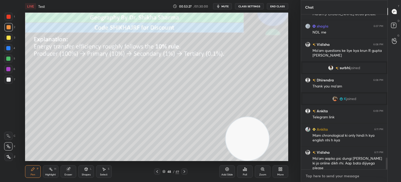
click at [327, 177] on textarea at bounding box center [345, 175] width 78 height 8
type textarea "7"
type textarea "x"
type textarea "77"
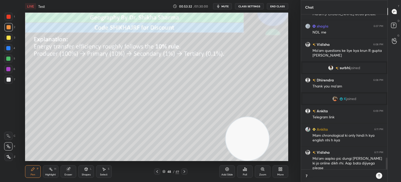
type textarea "x"
type textarea "773"
type textarea "x"
type textarea "7737"
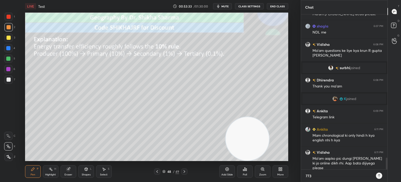
type textarea "x"
type textarea "77379"
type textarea "x"
type textarea "773794"
type textarea "x"
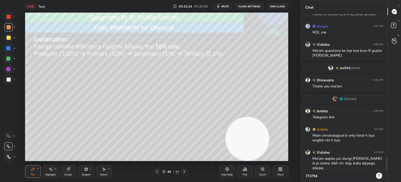
type textarea "7737942"
type textarea "x"
type textarea "77379424"
type textarea "x"
type textarea "773794242"
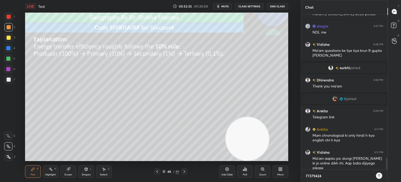
type textarea "x"
type textarea "7737942422"
type textarea "x"
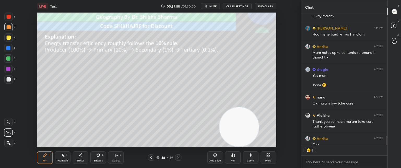
scroll to position [2207, 0]
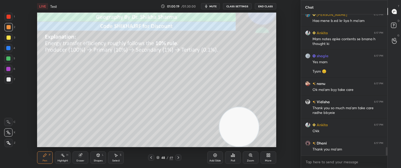
click at [266, 6] on button "End Class" at bounding box center [265, 6] width 21 height 6
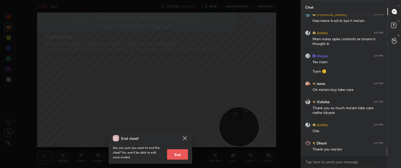
click at [176, 156] on button "End" at bounding box center [177, 154] width 21 height 10
type textarea "x"
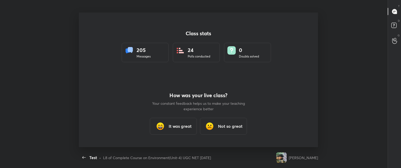
scroll to position [26004, 25742]
